Goal: Check status: Check status

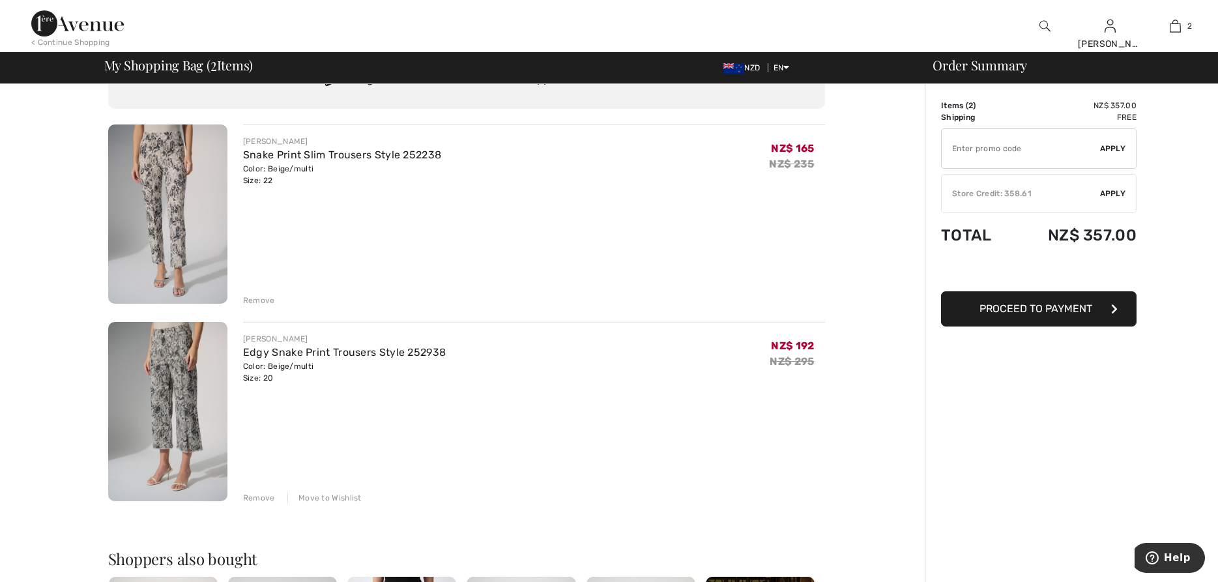
click at [249, 496] on div "Remove" at bounding box center [259, 498] width 32 height 12
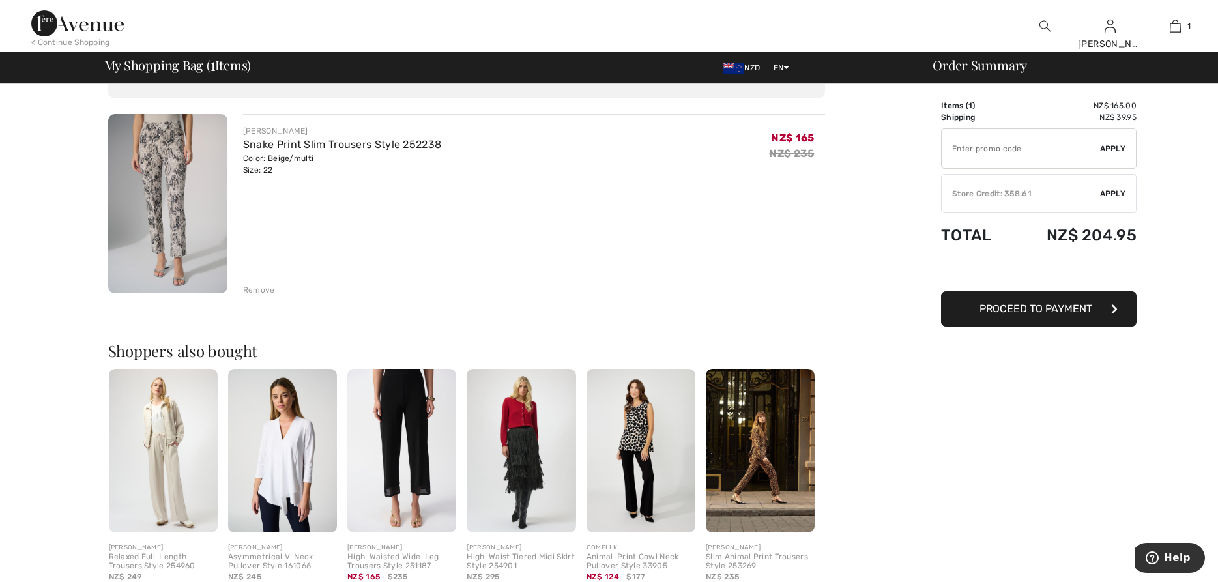
click at [251, 291] on div "Remove" at bounding box center [259, 290] width 32 height 12
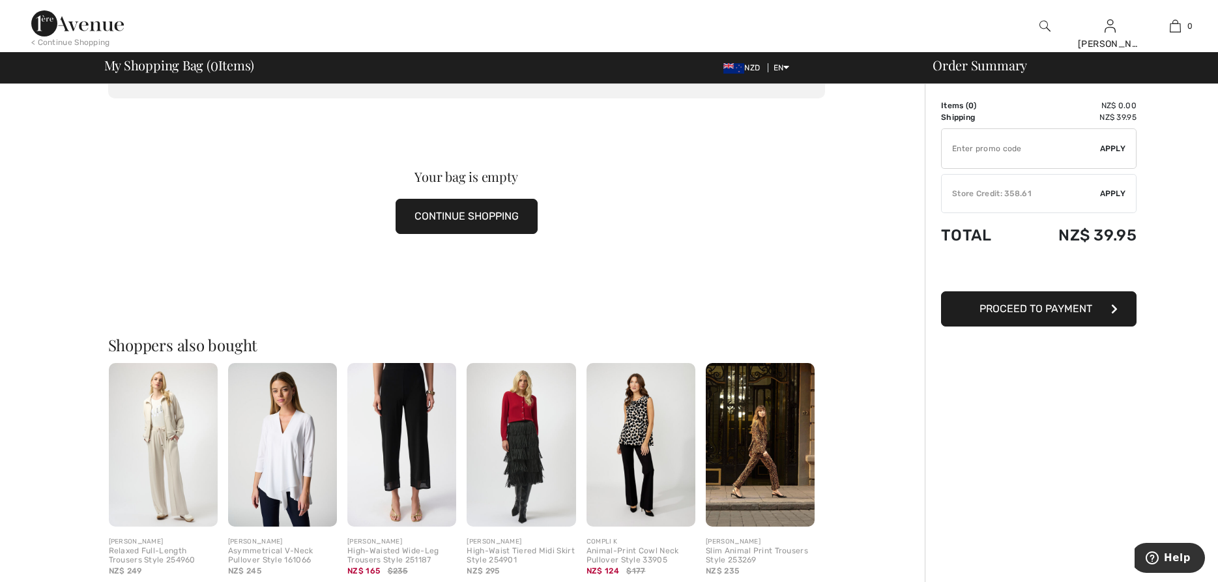
click at [756, 543] on div "[PERSON_NAME]" at bounding box center [759, 542] width 109 height 10
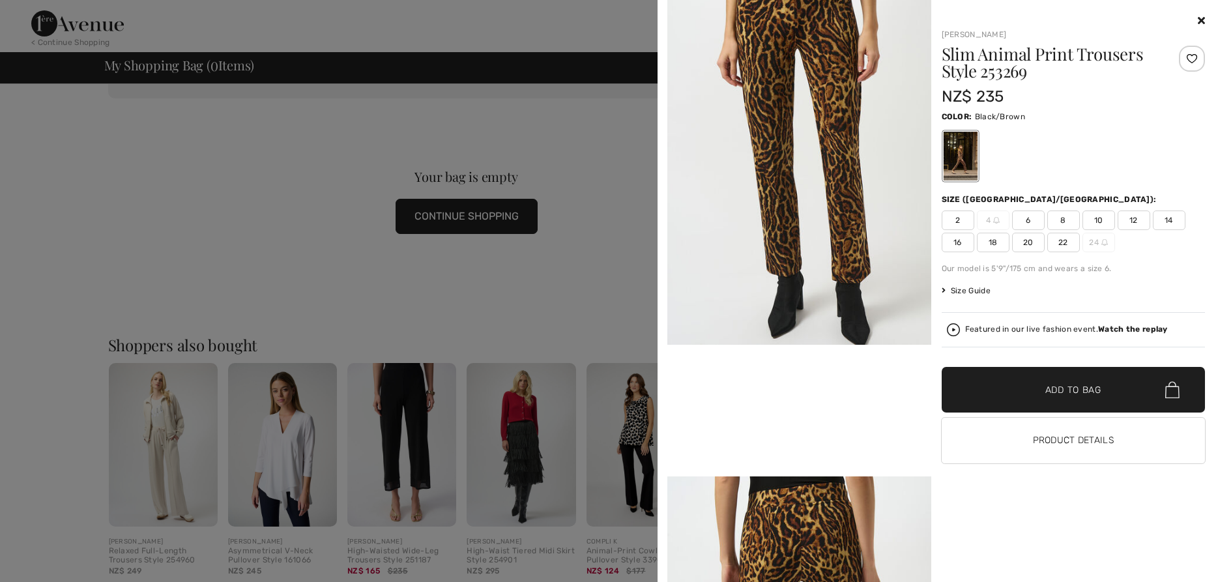
scroll to position [74, 0]
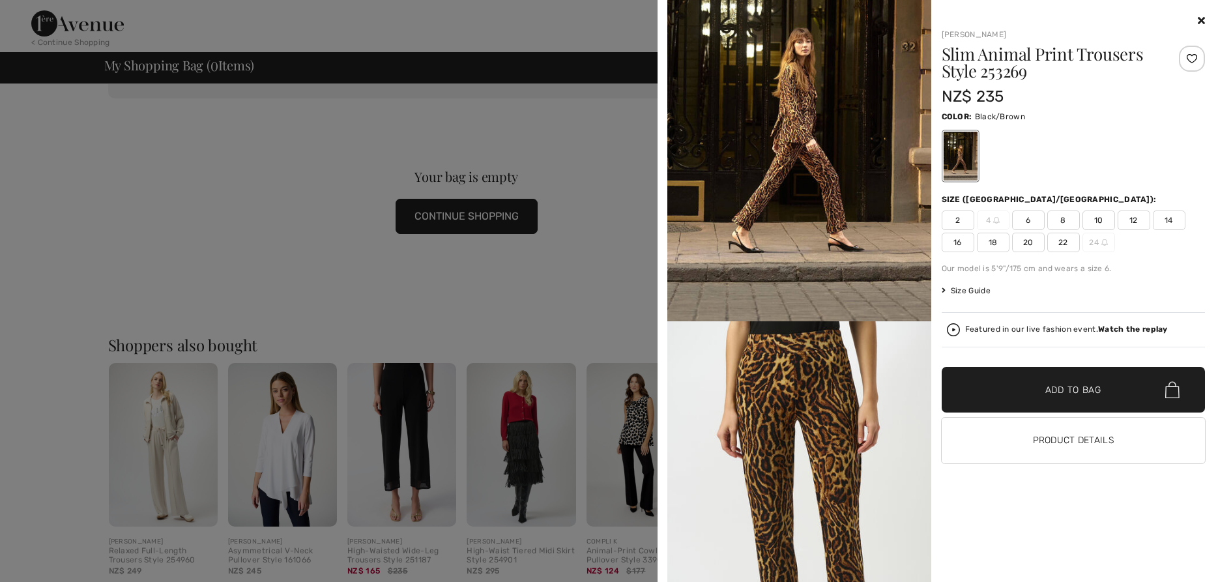
drag, startPoint x: 255, startPoint y: 128, endPoint x: 257, endPoint y: 137, distance: 9.3
click at [255, 129] on div at bounding box center [609, 291] width 1218 height 582
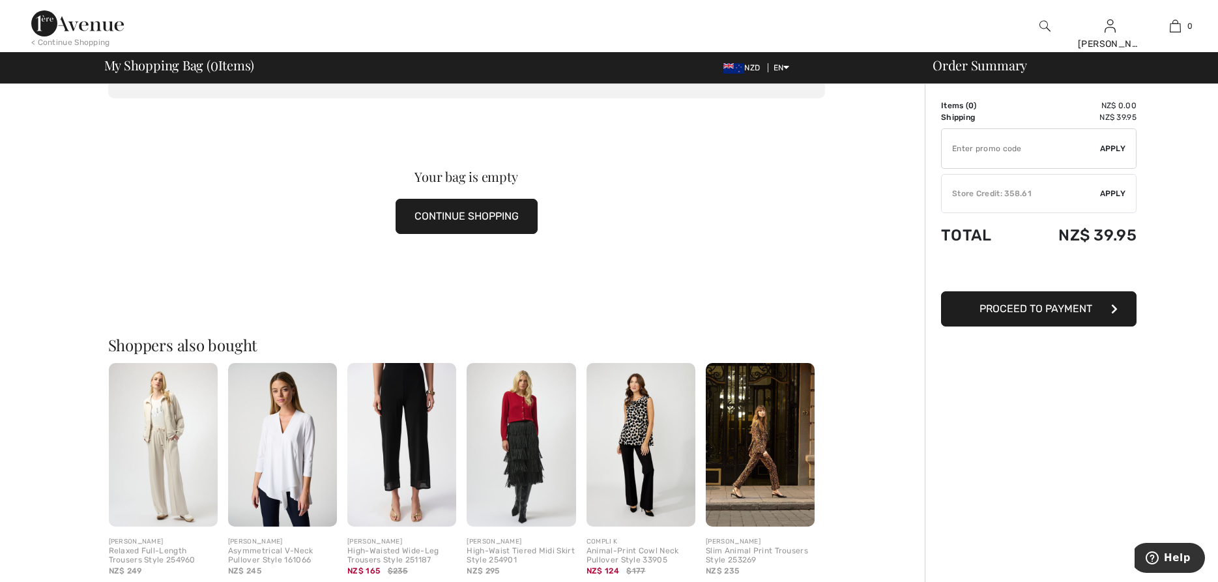
click at [166, 453] on img at bounding box center [163, 445] width 109 height 164
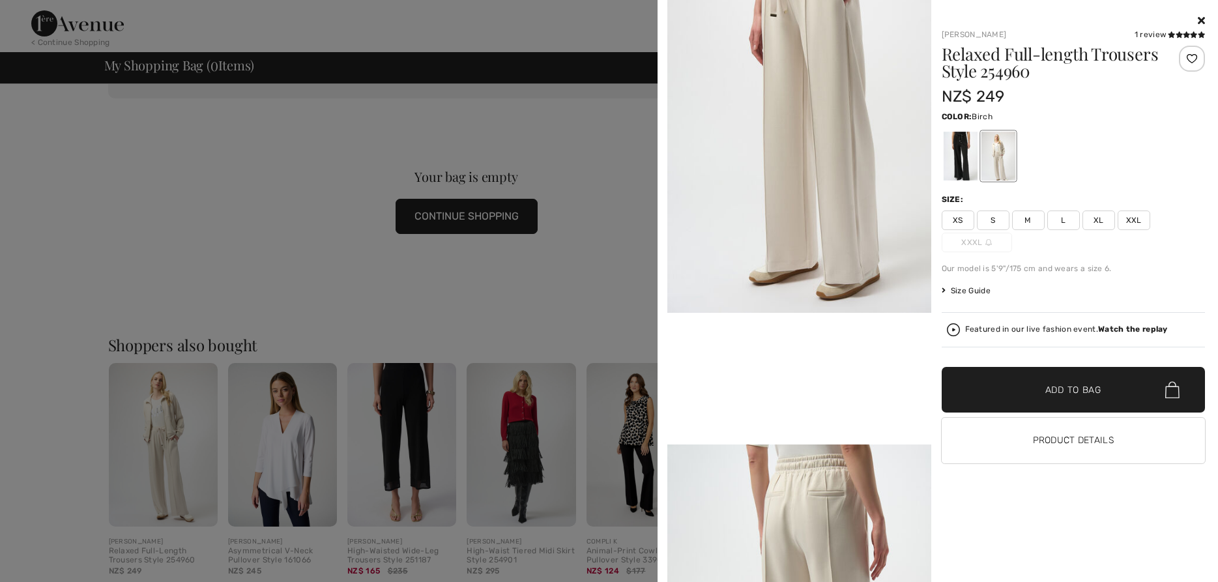
scroll to position [297, 0]
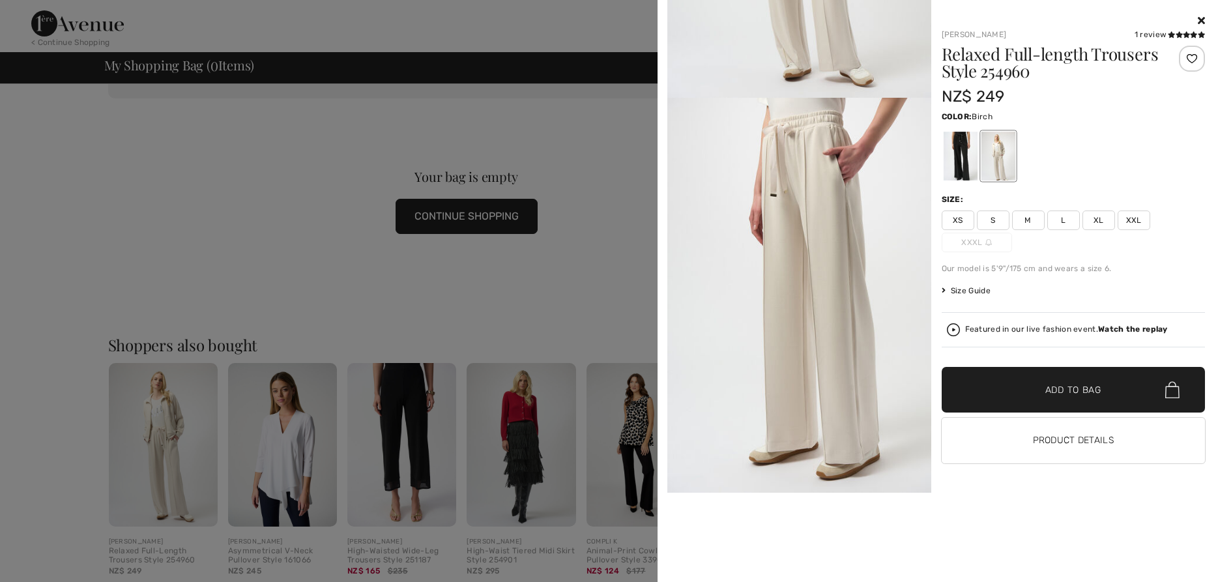
click at [1161, 37] on div "1 review" at bounding box center [1169, 35] width 70 height 12
click at [1178, 34] on icon at bounding box center [1178, 34] width 7 height 7
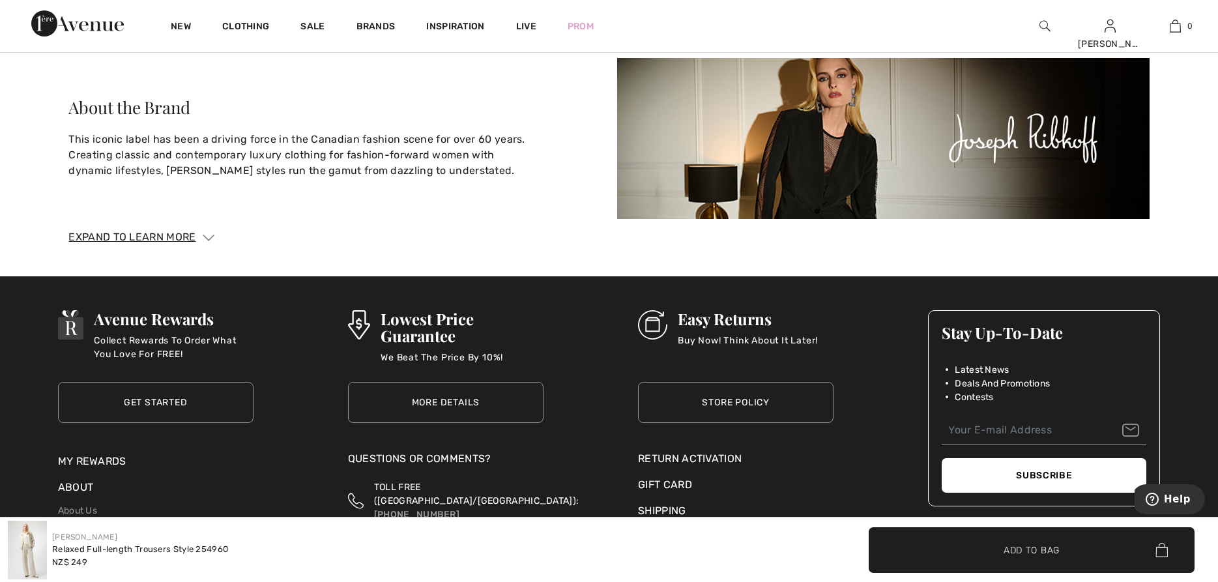
scroll to position [2426, 0]
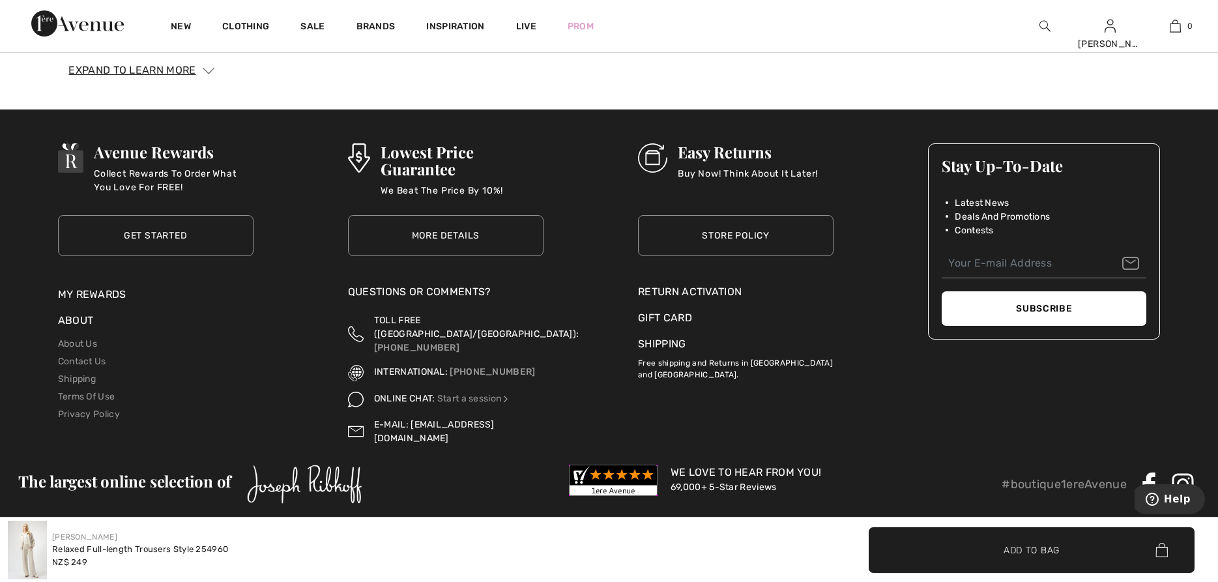
click at [459, 422] on link "[EMAIL_ADDRESS][DOMAIN_NAME]" at bounding box center [434, 431] width 121 height 25
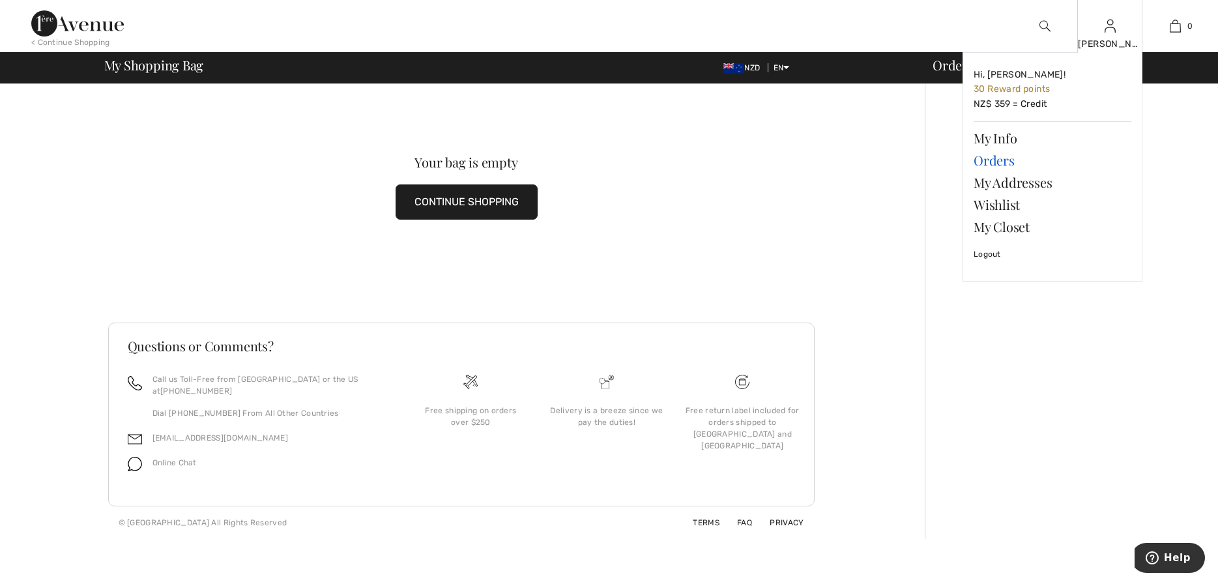
click at [998, 159] on link "Orders" at bounding box center [1052, 160] width 158 height 22
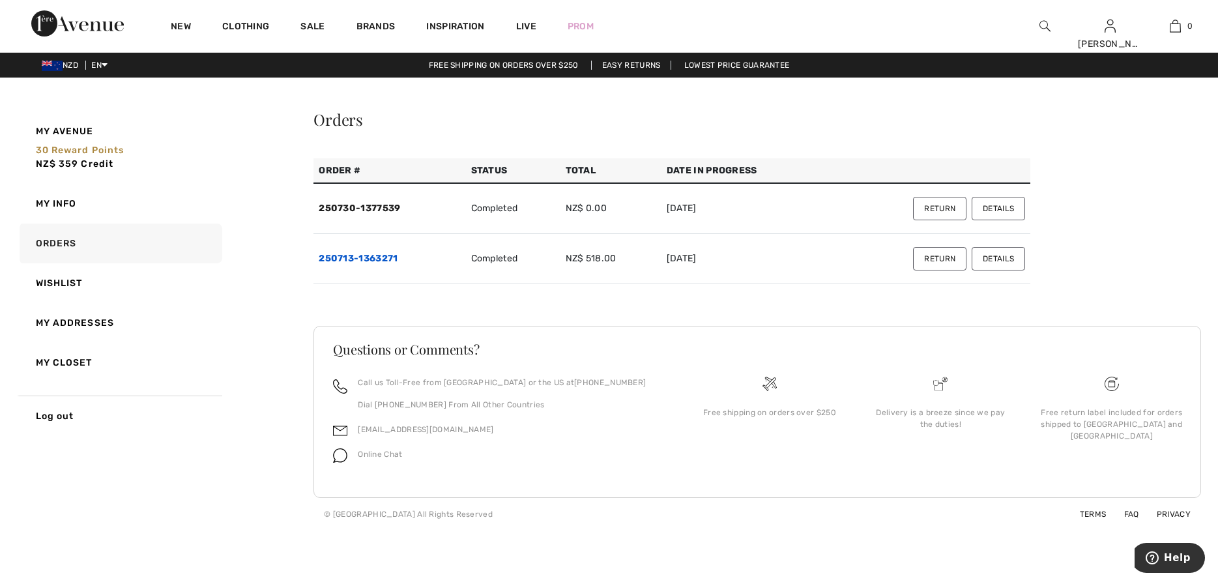
click at [375, 255] on link "250713-1363271" at bounding box center [358, 258] width 79 height 11
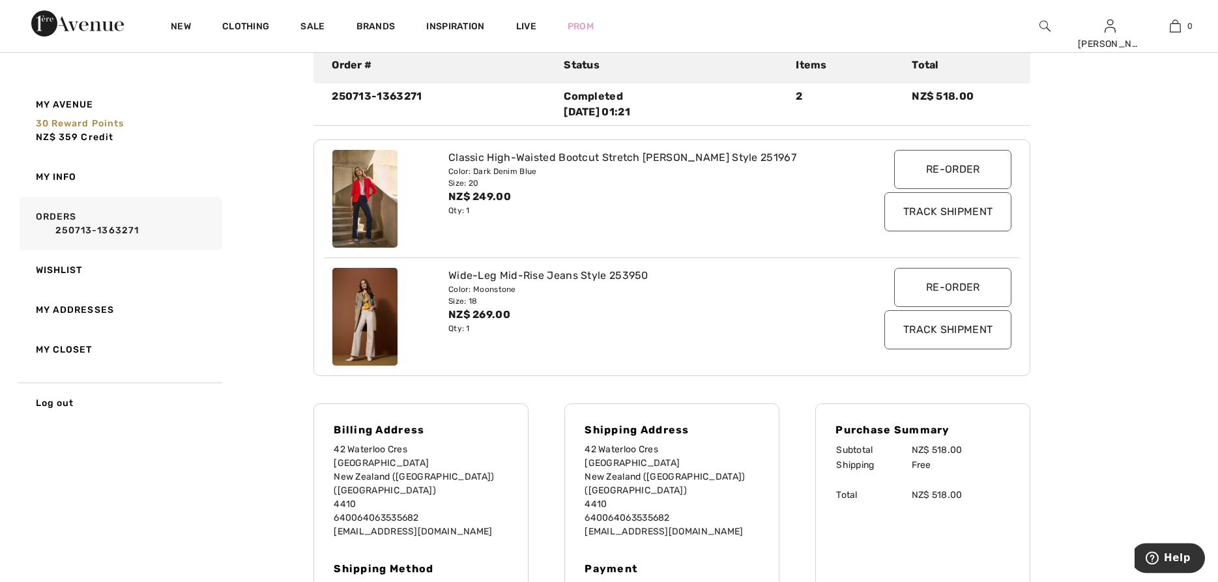
scroll to position [133, 0]
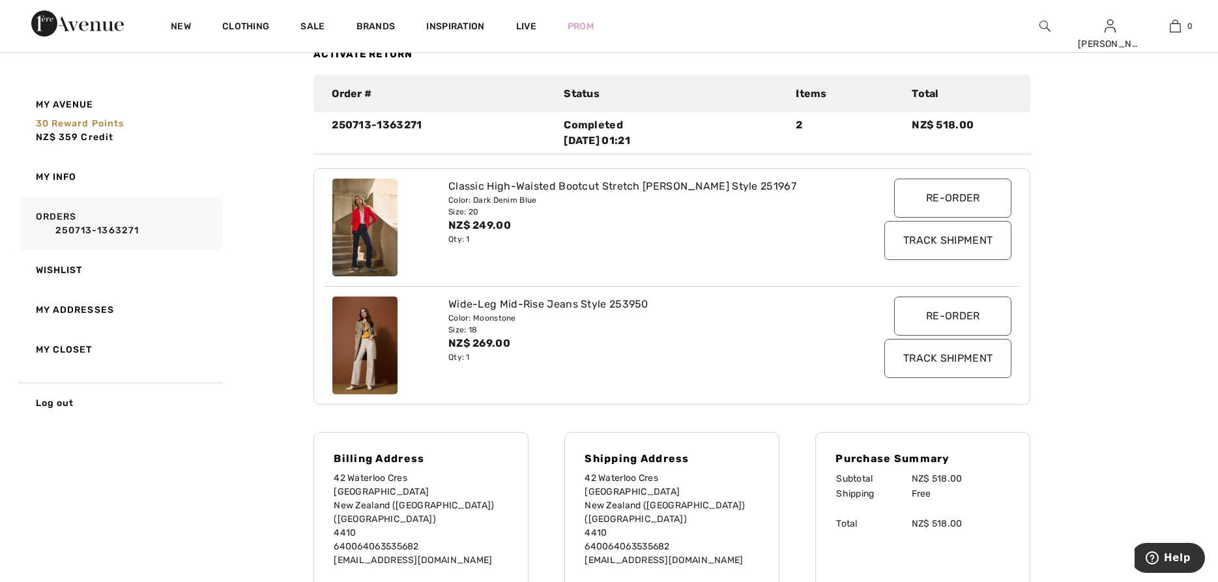
click at [448, 186] on div "Classic High-Waisted Bootcut Stretch Jean Style 251967 Color: Dark Denim Blue S…" at bounding box center [642, 227] width 405 height 98
drag, startPoint x: 450, startPoint y: 184, endPoint x: 769, endPoint y: 185, distance: 318.5
click at [769, 185] on div "Classic High-Waisted Bootcut Stretch Jean Style 251967" at bounding box center [643, 186] width 390 height 16
copy div "Classic High-Waisted Bootcut Stretch Jean Style 251967"
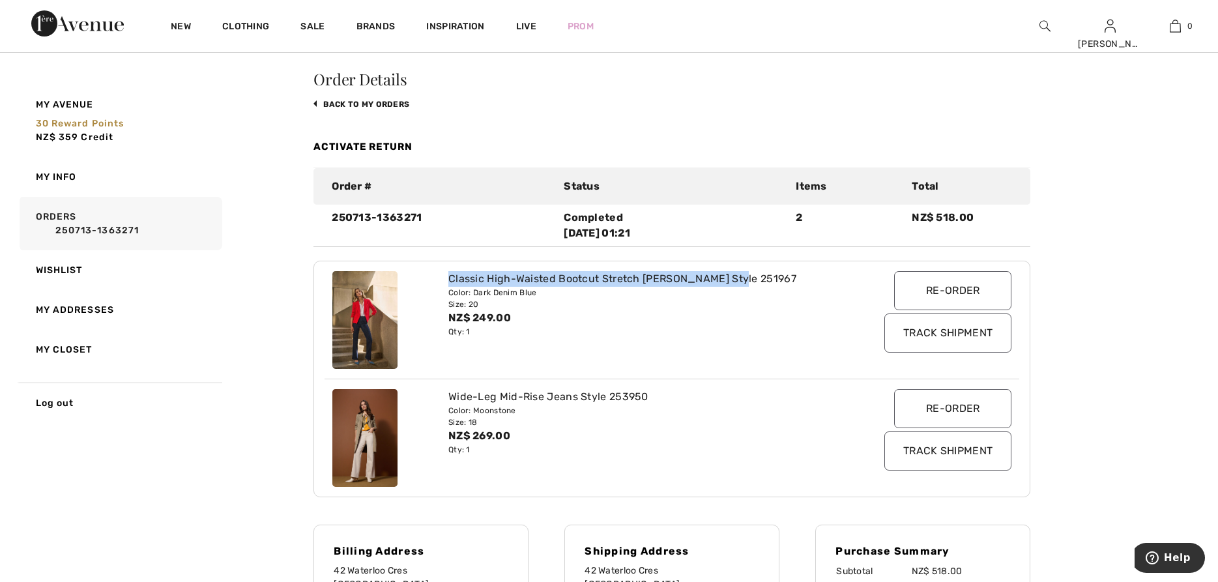
scroll to position [0, 0]
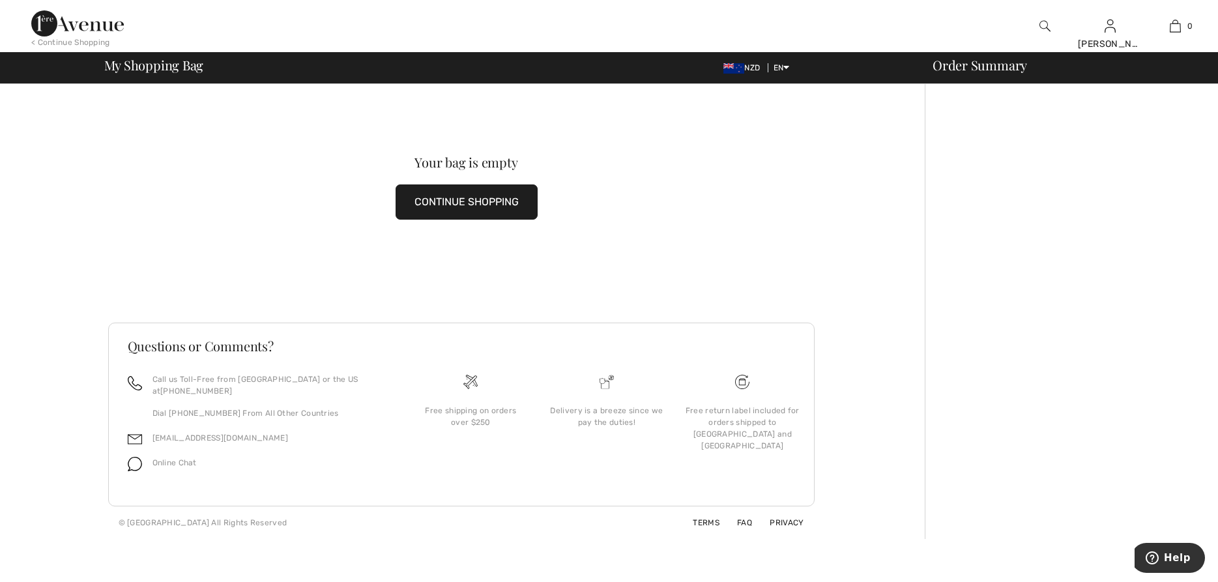
click at [506, 204] on button "CONTINUE SHOPPING" at bounding box center [466, 201] width 142 height 35
click at [450, 197] on button "CONTINUE SHOPPING" at bounding box center [466, 201] width 142 height 35
click at [440, 205] on button "CONTINUE SHOPPING" at bounding box center [466, 201] width 142 height 35
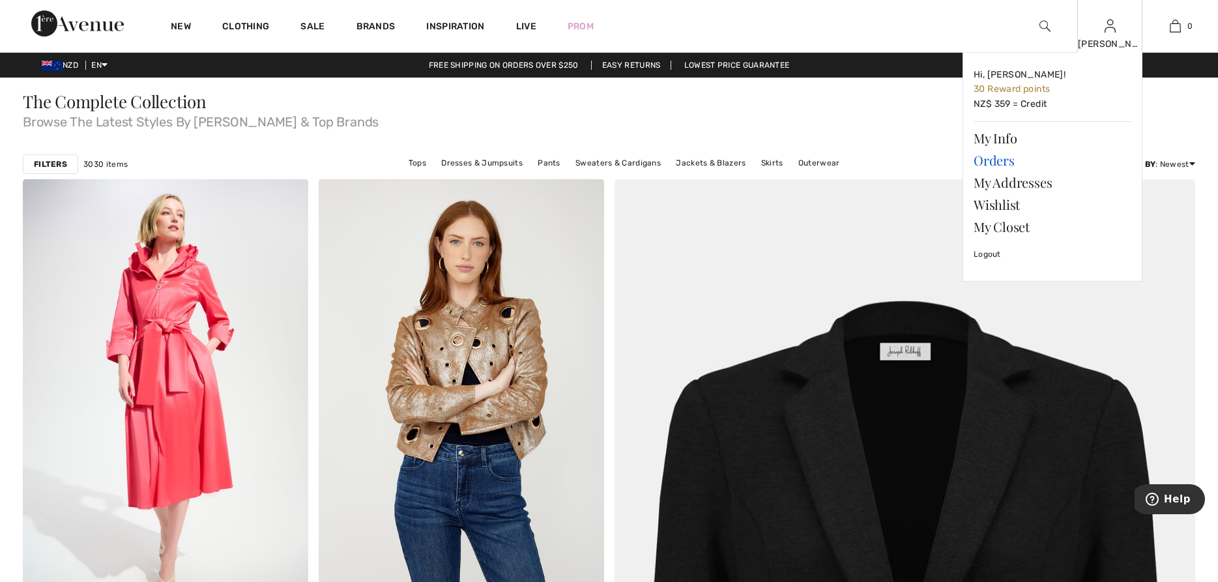
click at [1004, 157] on link "Orders" at bounding box center [1052, 160] width 158 height 22
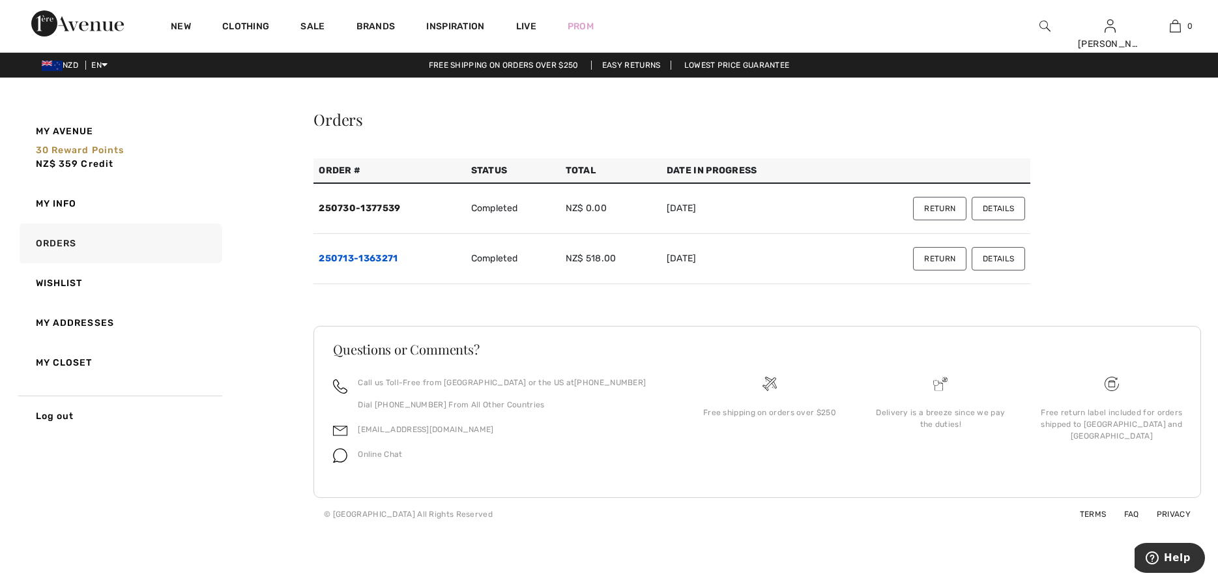
click at [371, 261] on link "250713-1363271" at bounding box center [358, 258] width 79 height 11
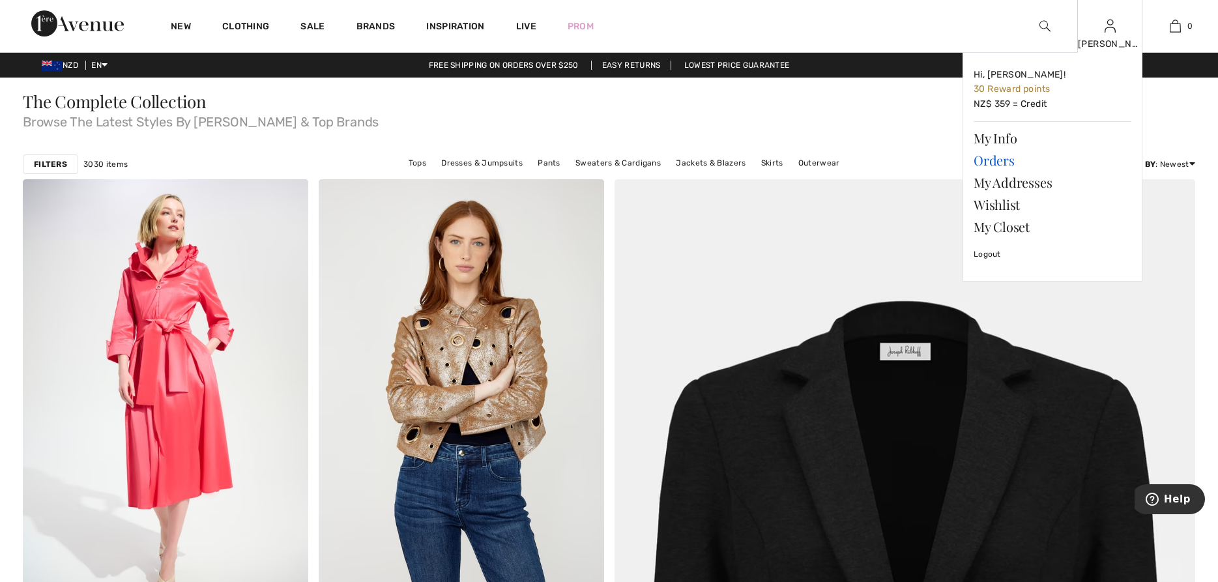
click at [997, 160] on link "Orders" at bounding box center [1052, 160] width 158 height 22
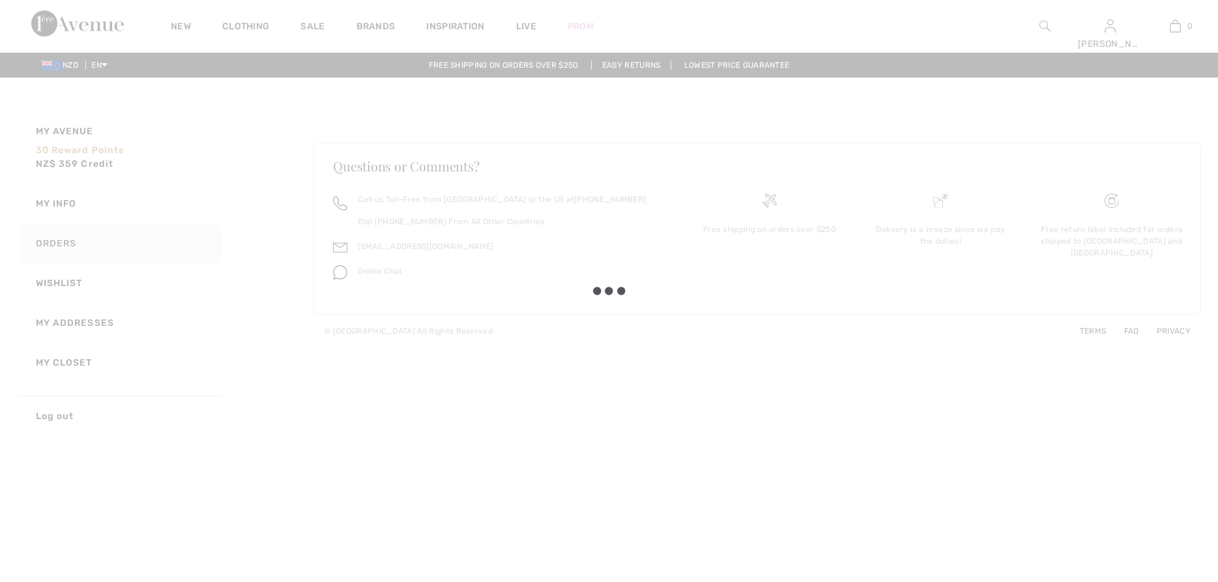
checkbox input "true"
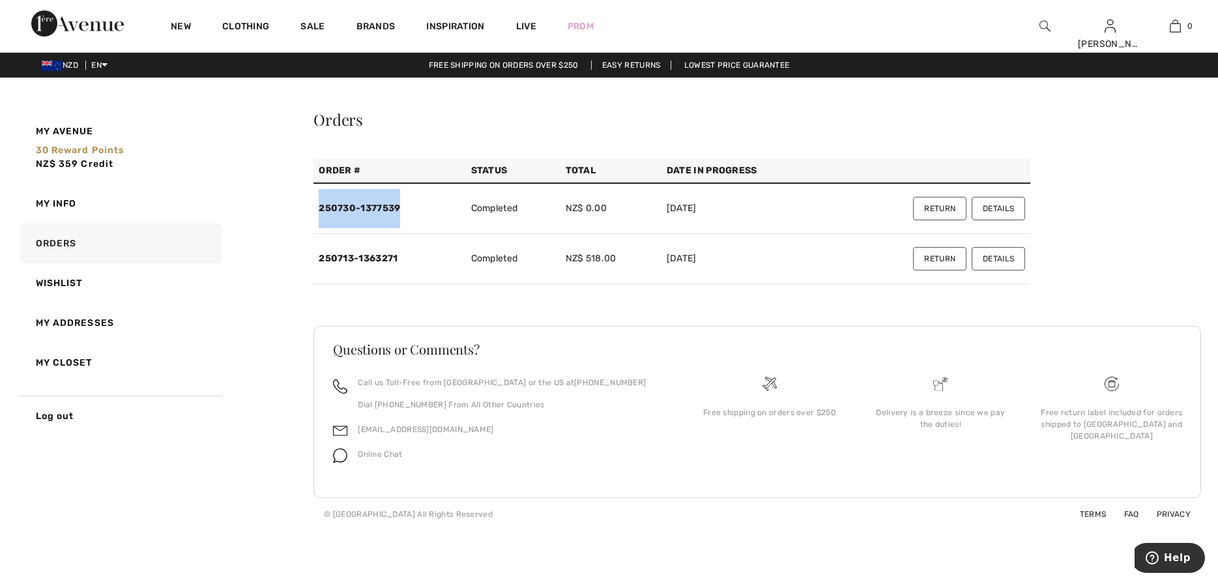
drag, startPoint x: 400, startPoint y: 210, endPoint x: 317, endPoint y: 207, distance: 83.4
click at [317, 207] on td "250730-1377539" at bounding box center [389, 208] width 152 height 51
copy link "250730-1377539"
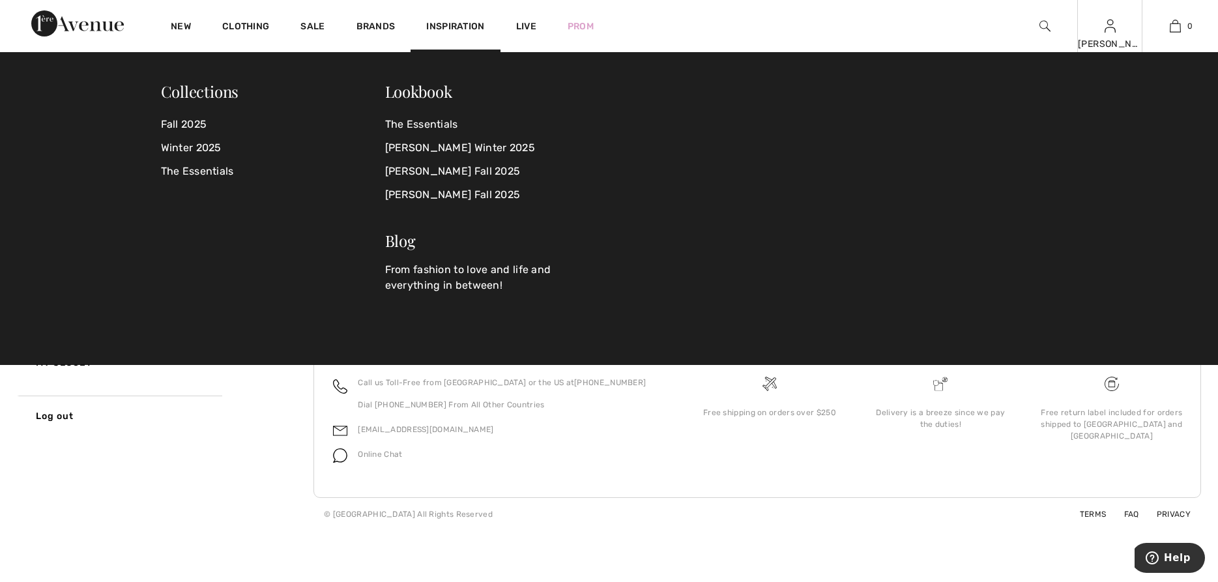
click at [1108, 36] on div "Cherie Hi, Cherie! 30 Reward points NZ$ 359 = Credit My Info Orders My Addresse…" at bounding box center [1109, 26] width 65 height 52
click at [1107, 48] on div "[PERSON_NAME]" at bounding box center [1109, 44] width 64 height 14
drag, startPoint x: 1111, startPoint y: 10, endPoint x: 1111, endPoint y: 23, distance: 13.0
click at [1111, 13] on div "Cherie Hi, Cherie! 30 Reward points NZ$ 359 = Credit My Info Orders My Addresse…" at bounding box center [1109, 26] width 65 height 52
click at [1111, 24] on img at bounding box center [1109, 26] width 11 height 16
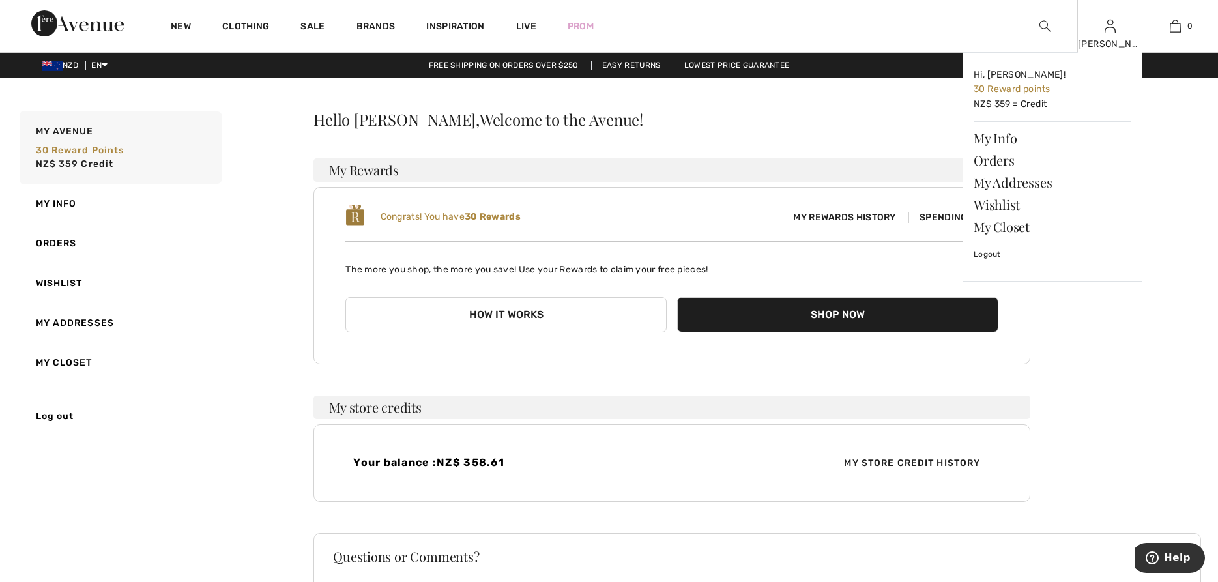
click at [1107, 30] on img at bounding box center [1109, 26] width 11 height 16
click at [1007, 157] on link "Orders" at bounding box center [1052, 160] width 158 height 22
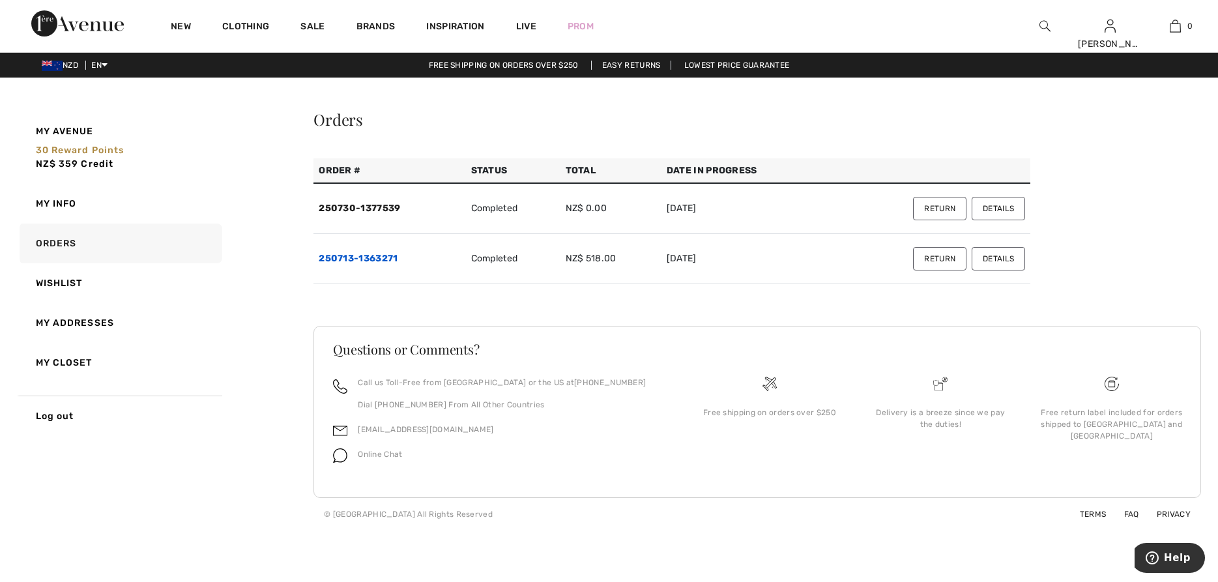
click at [350, 254] on link "250713-1363271" at bounding box center [358, 258] width 79 height 11
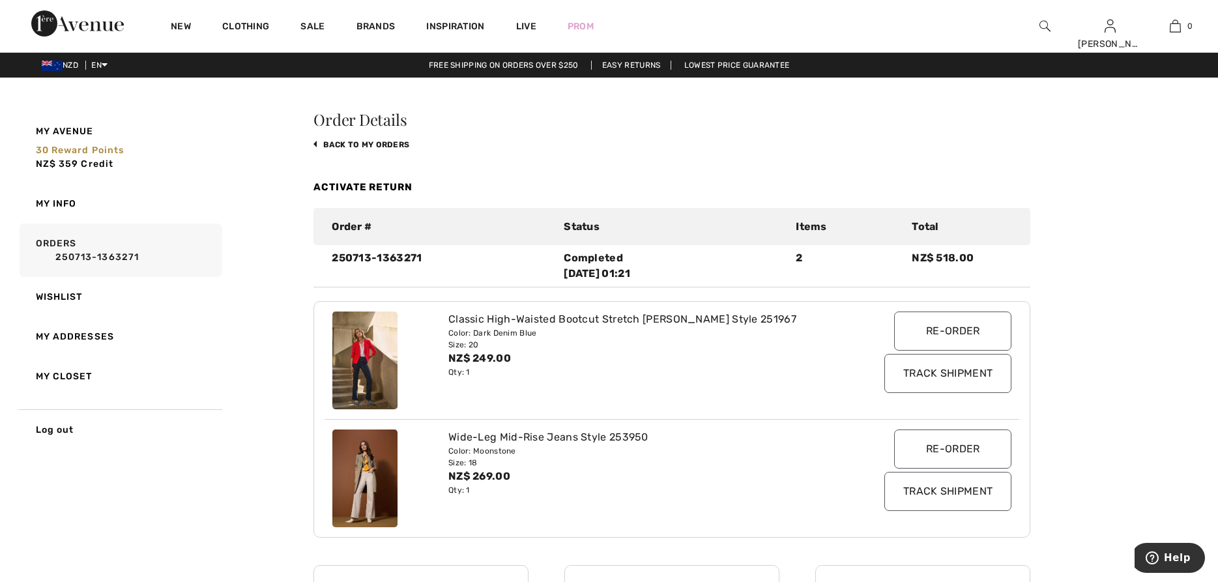
click at [365, 376] on img at bounding box center [364, 360] width 65 height 98
